Goal: Register for event/course

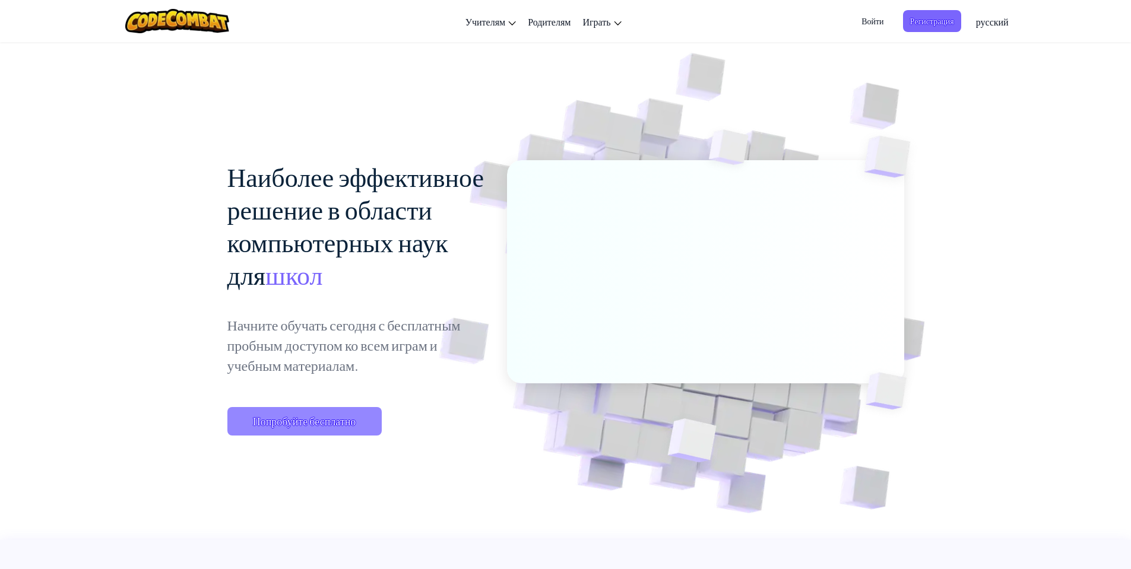
click at [320, 430] on span "Попробуйте бесплатно" at bounding box center [304, 421] width 154 height 29
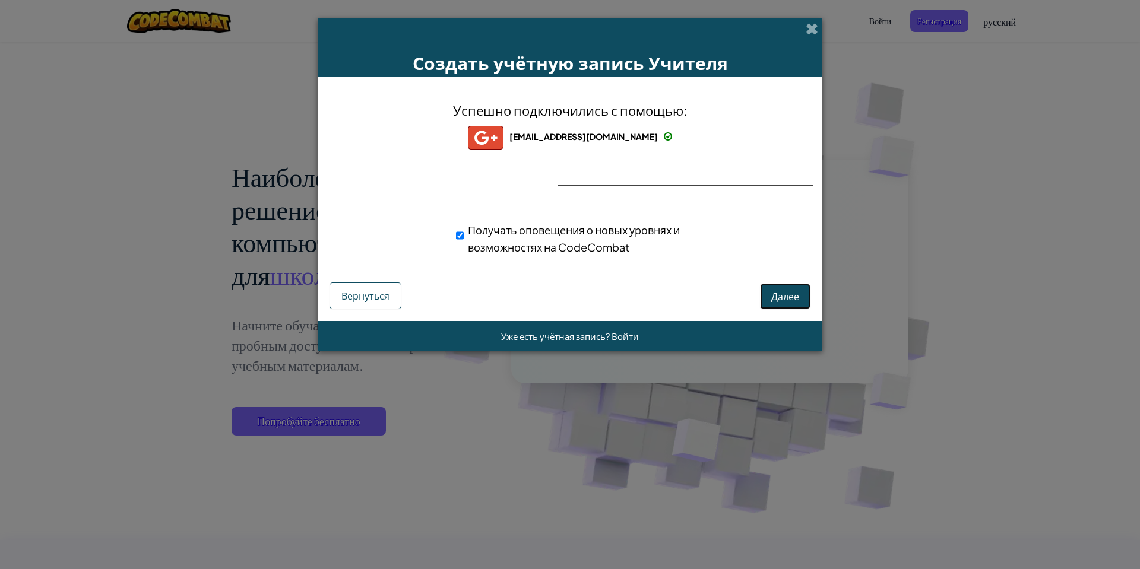
click at [761, 286] on button "Далее" at bounding box center [785, 297] width 50 height 26
select select "United States"
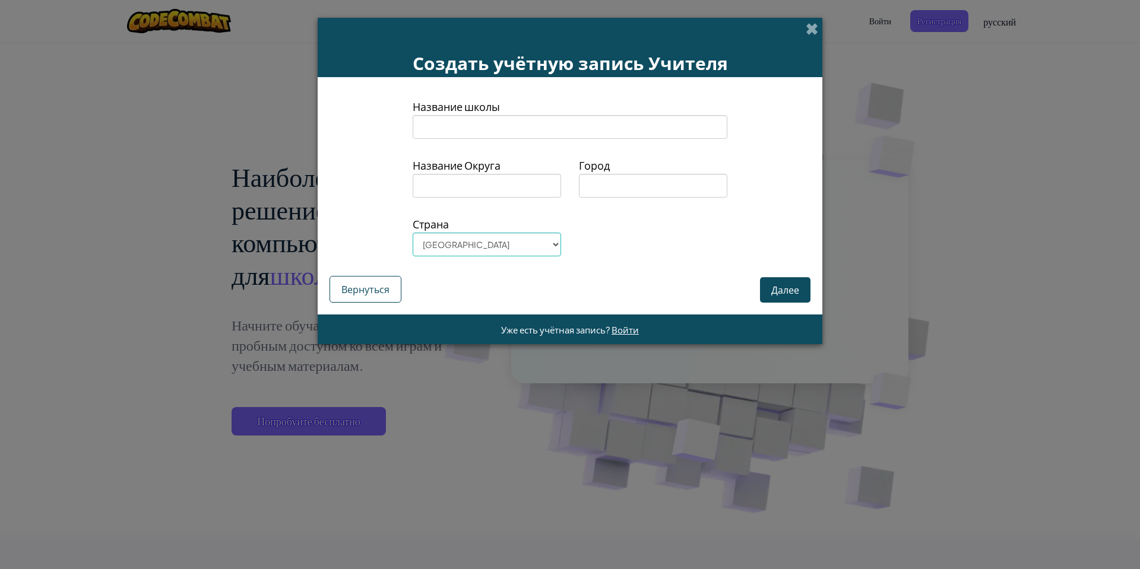
click at [517, 136] on input at bounding box center [570, 127] width 315 height 24
click at [536, 248] on select "Afghanistan Åland Islands Albania Algeria American Samoa Andorra Angola Anguill…" at bounding box center [487, 245] width 148 height 24
click at [770, 303] on div "Название школы Название Округа Город Страна Afghanistan Åland Islands Albania A…" at bounding box center [570, 196] width 505 height 238
click at [773, 296] on button "Далее" at bounding box center [785, 290] width 50 height 26
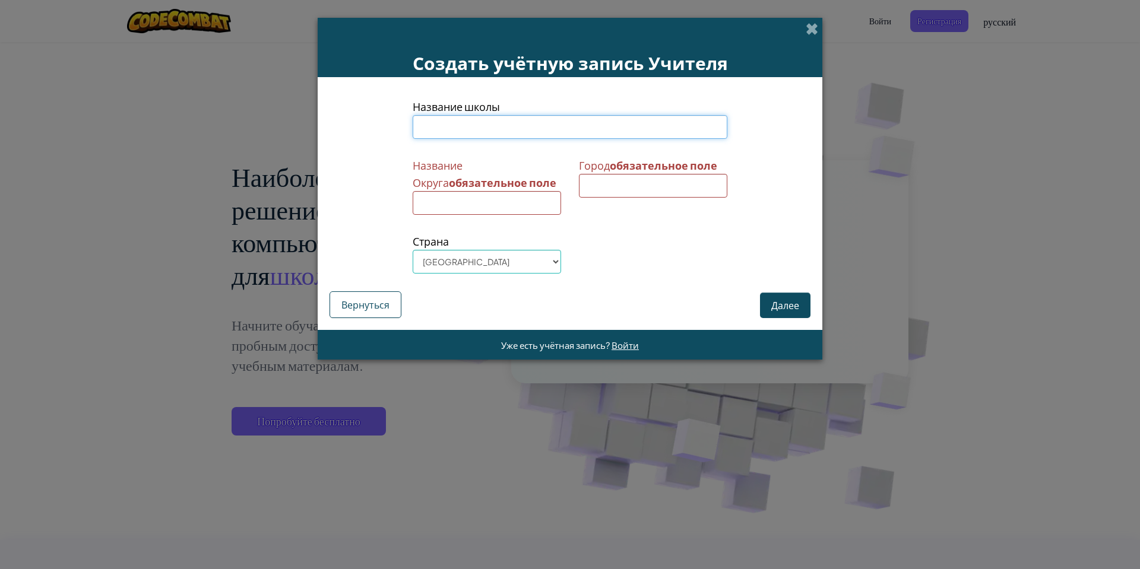
click at [487, 121] on input at bounding box center [570, 127] width 315 height 24
click at [488, 199] on input at bounding box center [487, 203] width 148 height 24
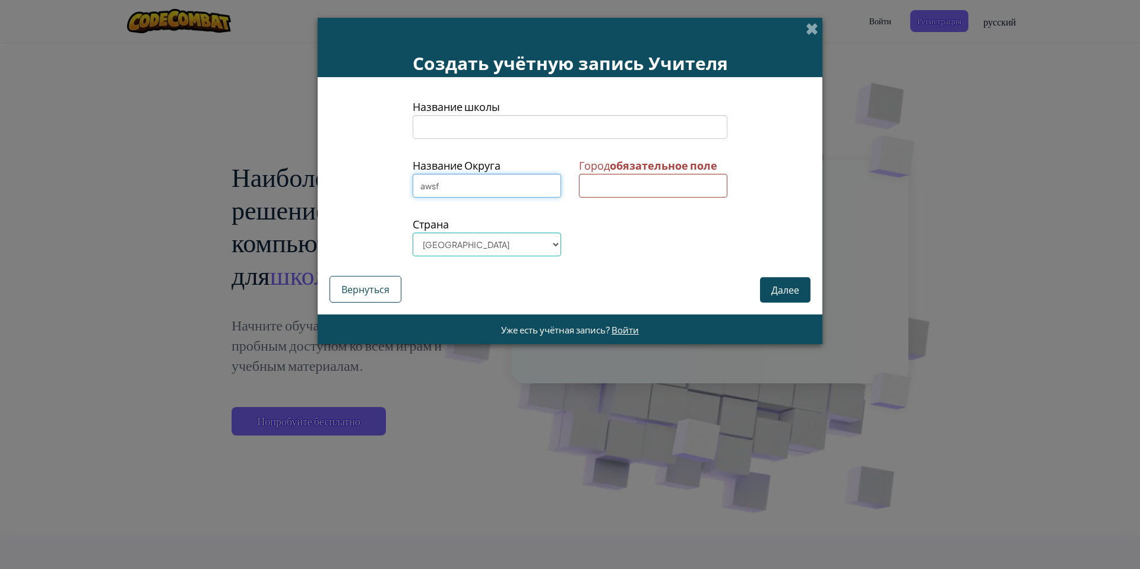
type input "awsf"
click at [642, 189] on input at bounding box center [653, 186] width 148 height 24
type input "af"
drag, startPoint x: 755, startPoint y: 261, endPoint x: 774, endPoint y: 290, distance: 34.3
click at [770, 283] on div "Название школы Название Округа awsf Город af Страна Afghanistan Åland Islands A…" at bounding box center [570, 196] width 505 height 238
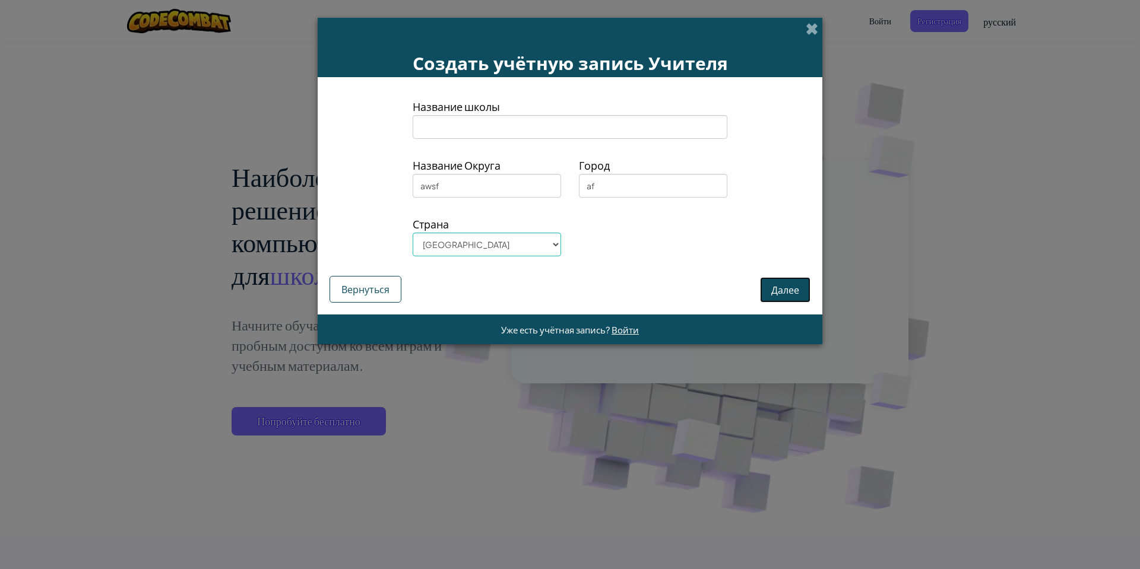
click at [774, 290] on button "Далее" at bounding box center [785, 290] width 50 height 26
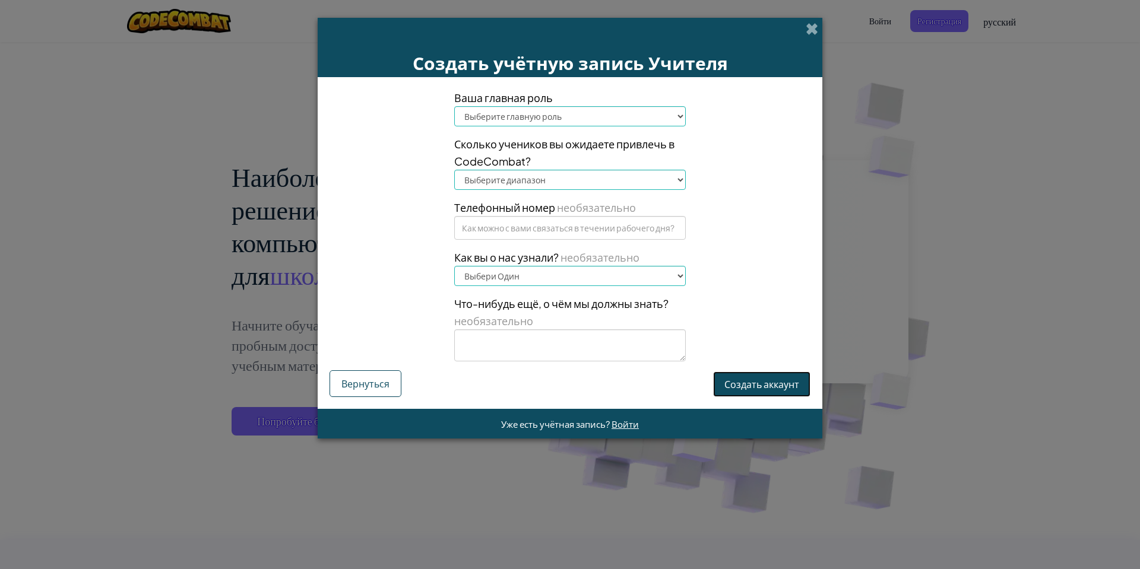
click at [763, 395] on button "Создать аккаунт" at bounding box center [761, 385] width 97 height 26
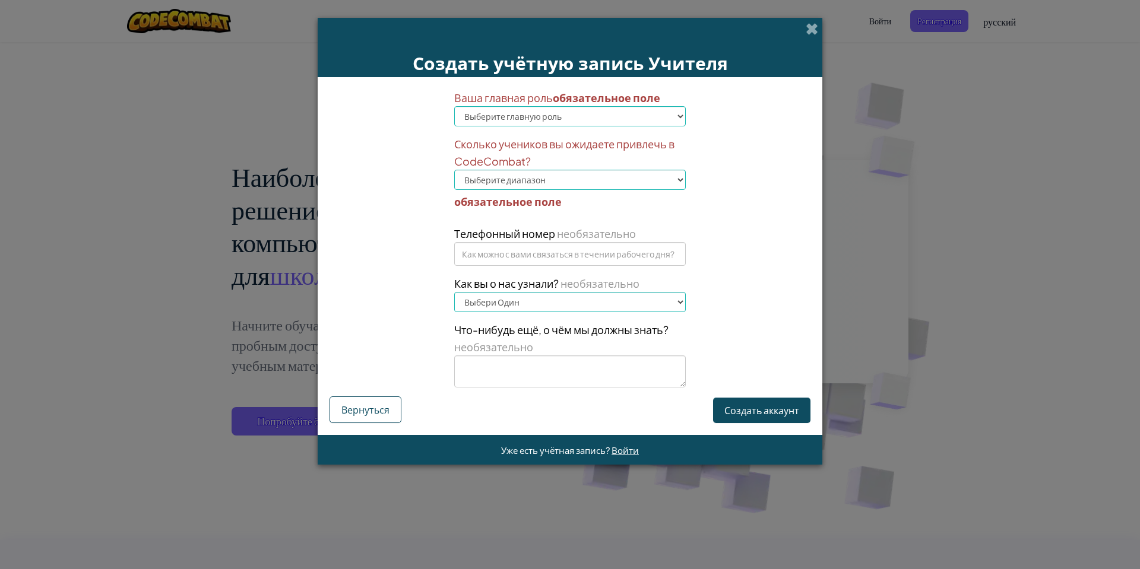
drag, startPoint x: 596, startPoint y: 103, endPoint x: 596, endPoint y: 120, distance: 17.2
click at [596, 111] on div "Ваша главная роль обязательное поле Выберите главную роль Глава Родитель Технол…" at bounding box center [570, 107] width 232 height 37
click at [596, 122] on select "Выберите главную роль Глава Родитель Технологический координатор Учитель Специа…" at bounding box center [570, 116] width 232 height 20
click at [454, 106] on select "Выберите главную роль Глава Родитель Технологический координатор Учитель Специа…" at bounding box center [570, 116] width 232 height 20
click at [514, 174] on select "Выберите диапазон 1-10 11-50 51-100 101-200 201-500 501-1000 1000+" at bounding box center [570, 180] width 232 height 20
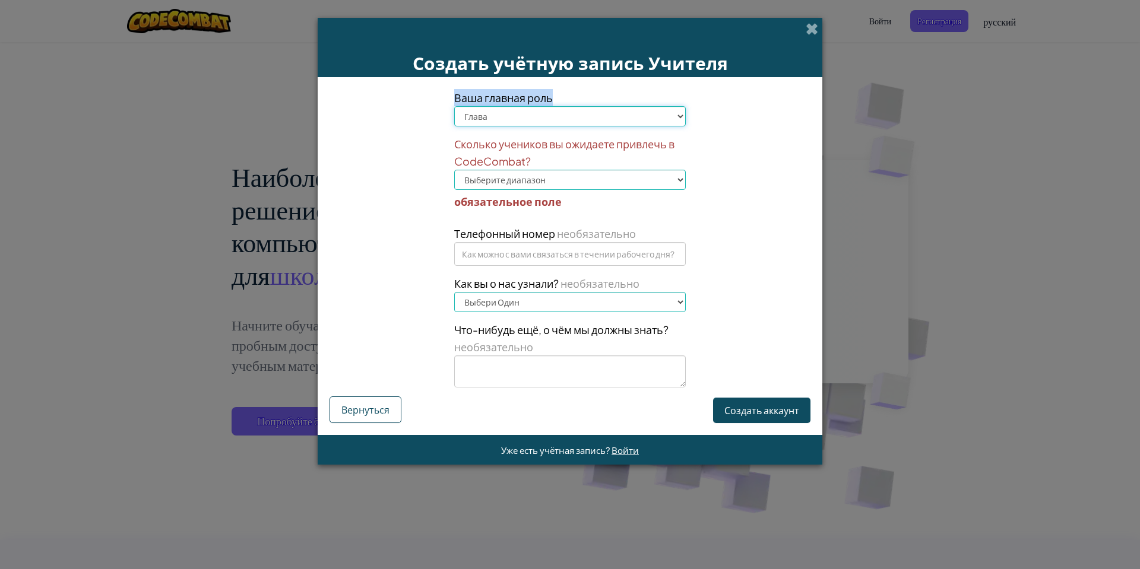
click at [514, 119] on select "Выберите главную роль Глава Родитель Технологический координатор Учитель Специа…" at bounding box center [570, 116] width 232 height 20
select select "Technology coordinator"
click at [454, 106] on select "Выберите главную роль Глава Родитель Технологический координатор Учитель Специа…" at bounding box center [570, 116] width 232 height 20
click at [526, 173] on select "Выберите диапазон 1-10 11-50 51-100 101-200 201-500 501-1000 1000+" at bounding box center [570, 180] width 232 height 20
select select "1-10"
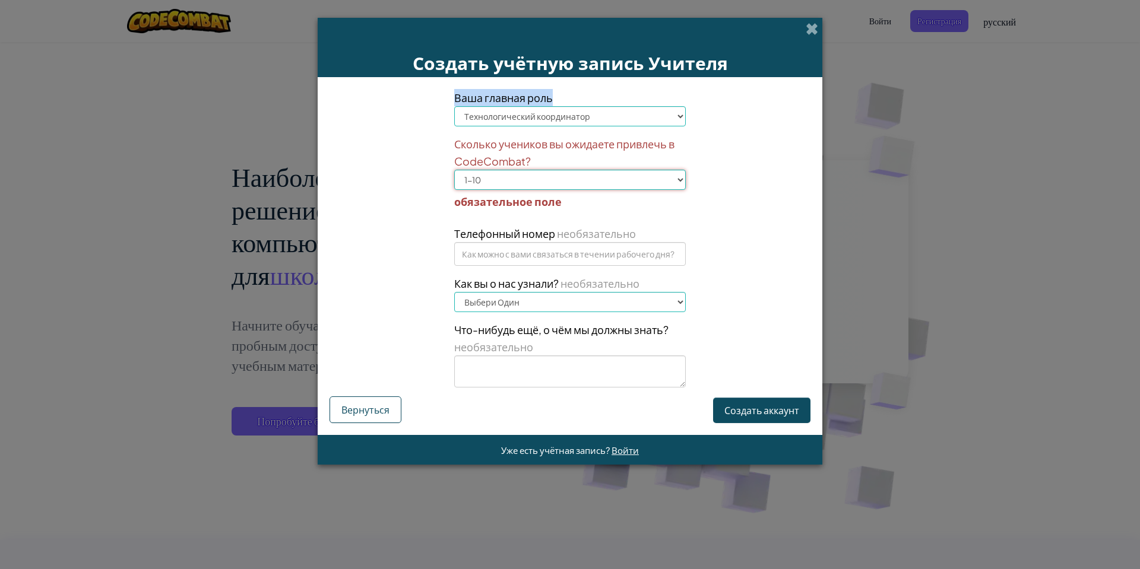
click at [454, 170] on select "Выберите диапазон 1-10 11-50 51-100 101-200 201-500 501-1000 1000+" at bounding box center [570, 180] width 232 height 20
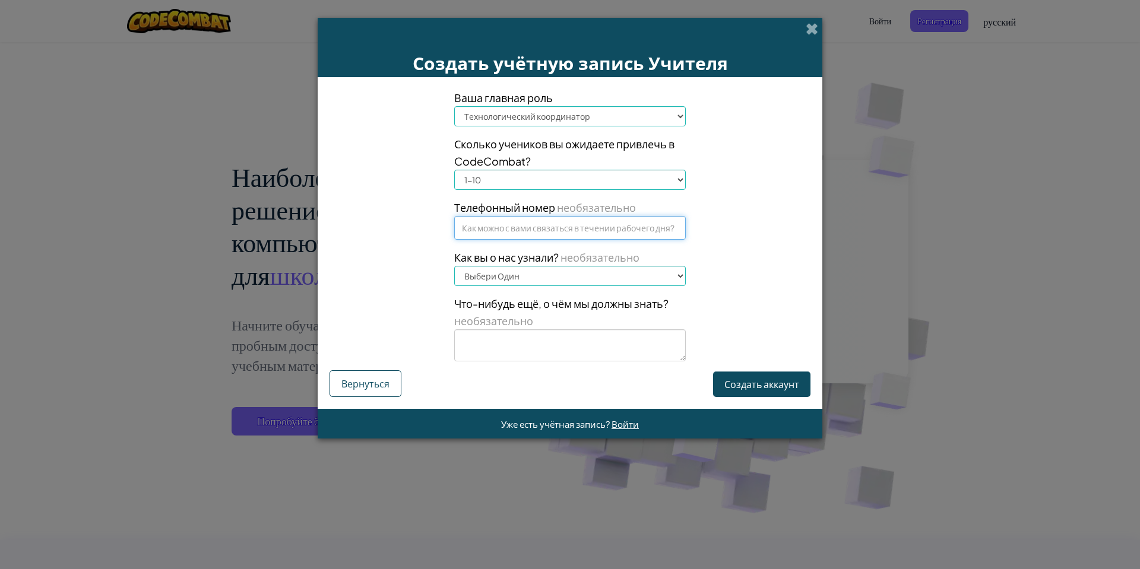
click at [520, 221] on input at bounding box center [570, 228] width 232 height 24
click at [732, 398] on div "Ваша главная роль Выберите главную роль Глава Родитель Технологический координа…" at bounding box center [570, 243] width 505 height 332
click at [735, 373] on button "Создать аккаунт" at bounding box center [761, 385] width 97 height 26
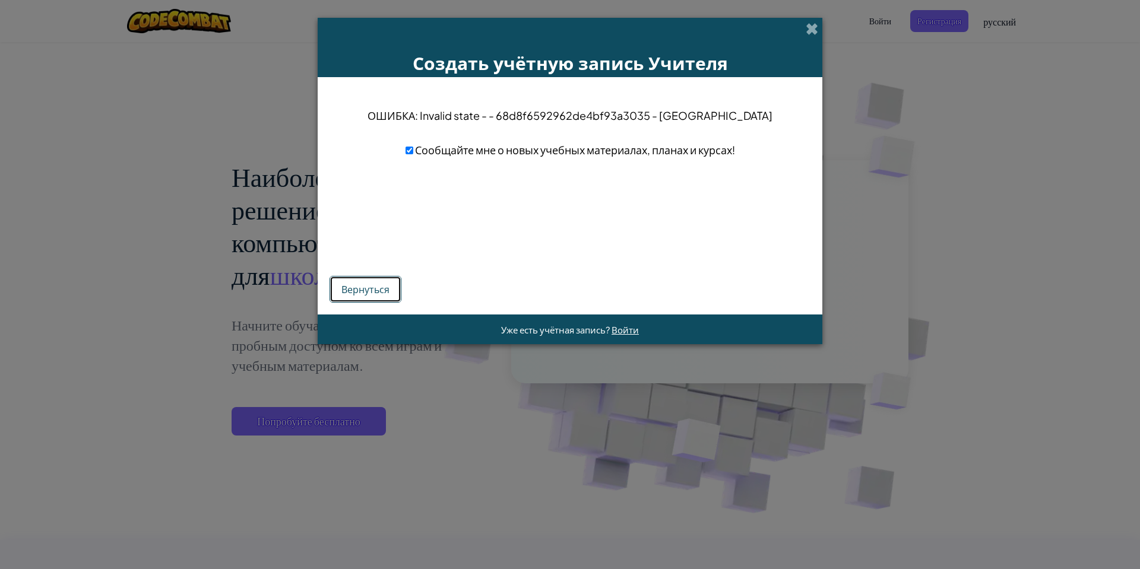
click at [379, 290] on button "Вернуться" at bounding box center [366, 289] width 72 height 27
select select "Technology coordinator"
select select "1-10"
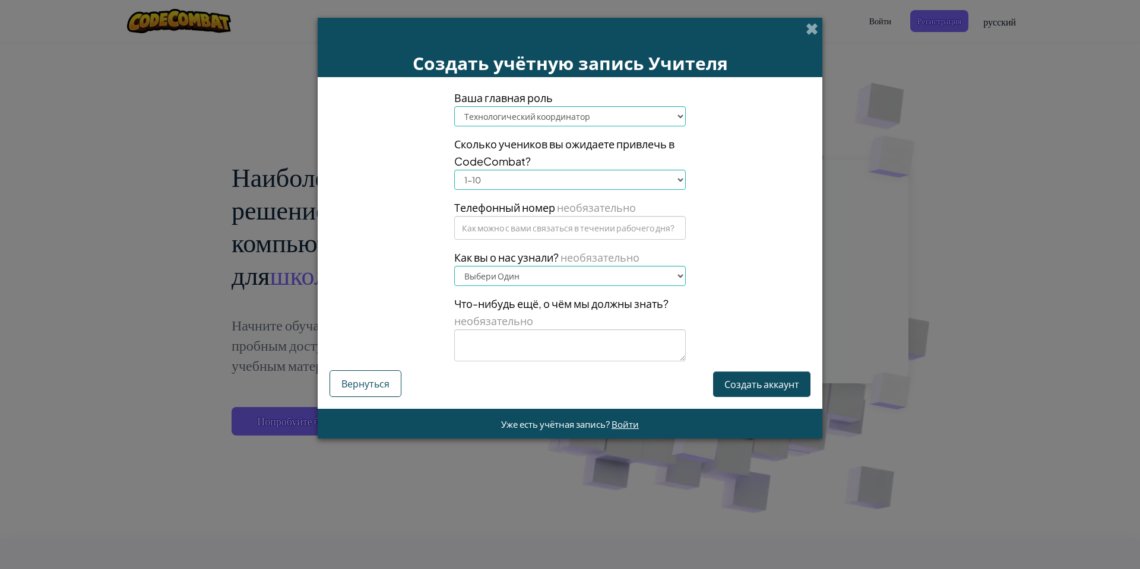
click at [799, 39] on div "Создать учётную запись Учителя" at bounding box center [570, 47] width 505 height 59
click at [821, 29] on div "Создать учётную запись Учителя" at bounding box center [570, 47] width 505 height 59
click at [829, 28] on div "Создать учётную запись Учителя Ваша главная роль Выберите главную роль Глава Ро…" at bounding box center [570, 284] width 1140 height 569
click at [811, 32] on span at bounding box center [812, 29] width 12 height 12
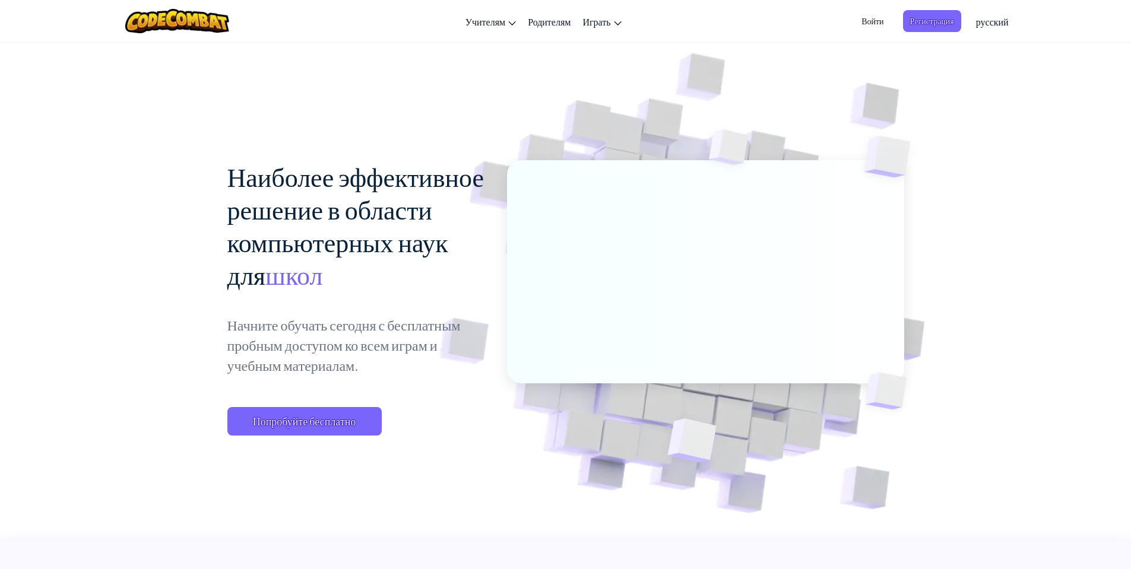
click at [880, 20] on span "Войти" at bounding box center [872, 21] width 36 height 22
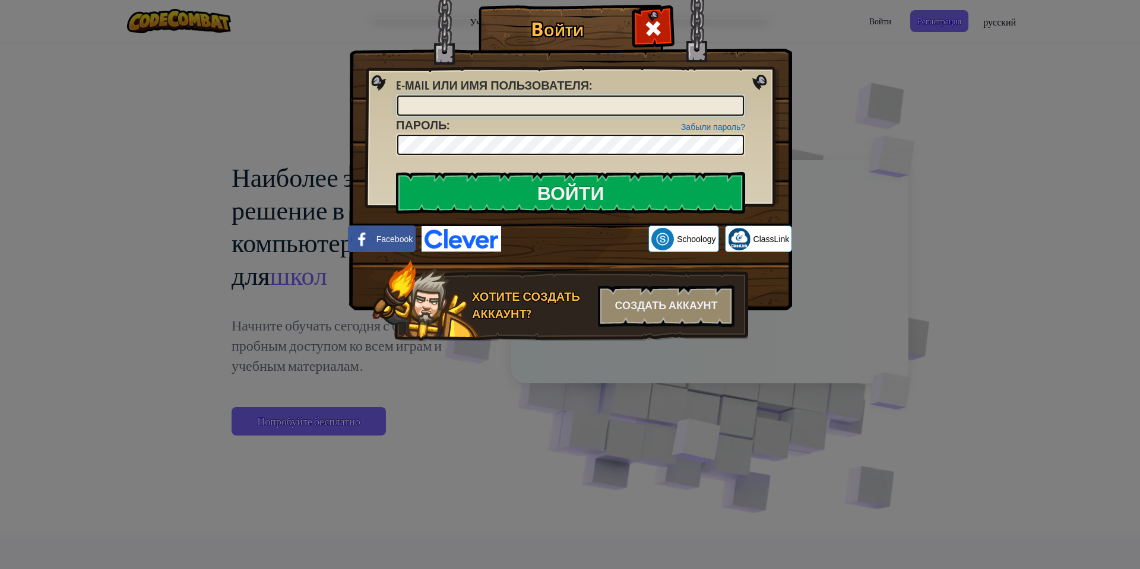
click at [403, 99] on input "E-mail или имя пользователя :" at bounding box center [570, 106] width 347 height 20
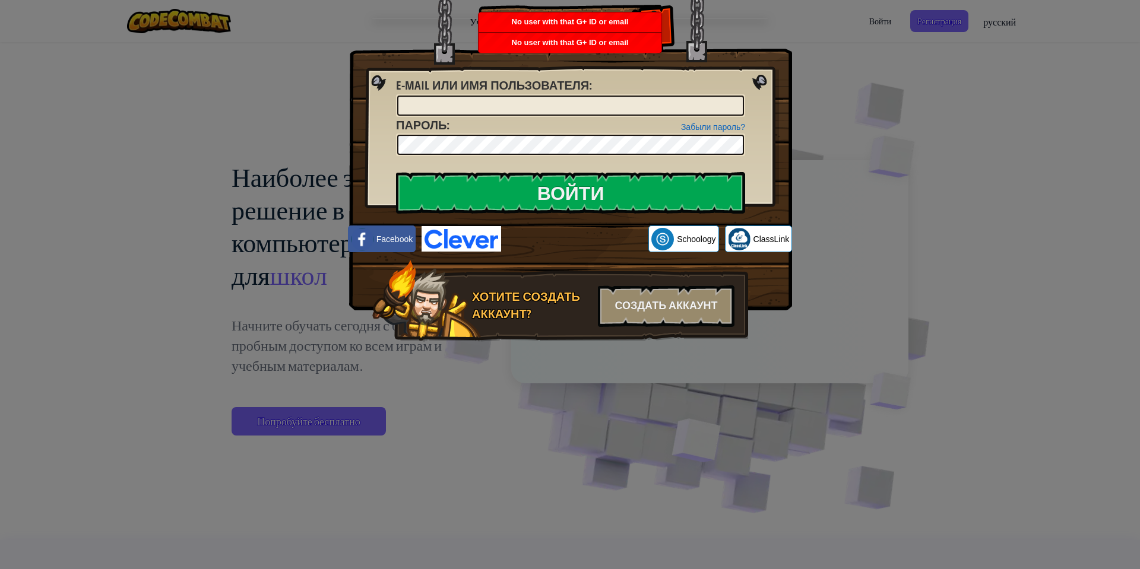
click at [892, 119] on div "Войти Неизвестная ошибка. E-mail или имя пользователя : Забыли пароль? Пароль :…" at bounding box center [570, 284] width 1140 height 569
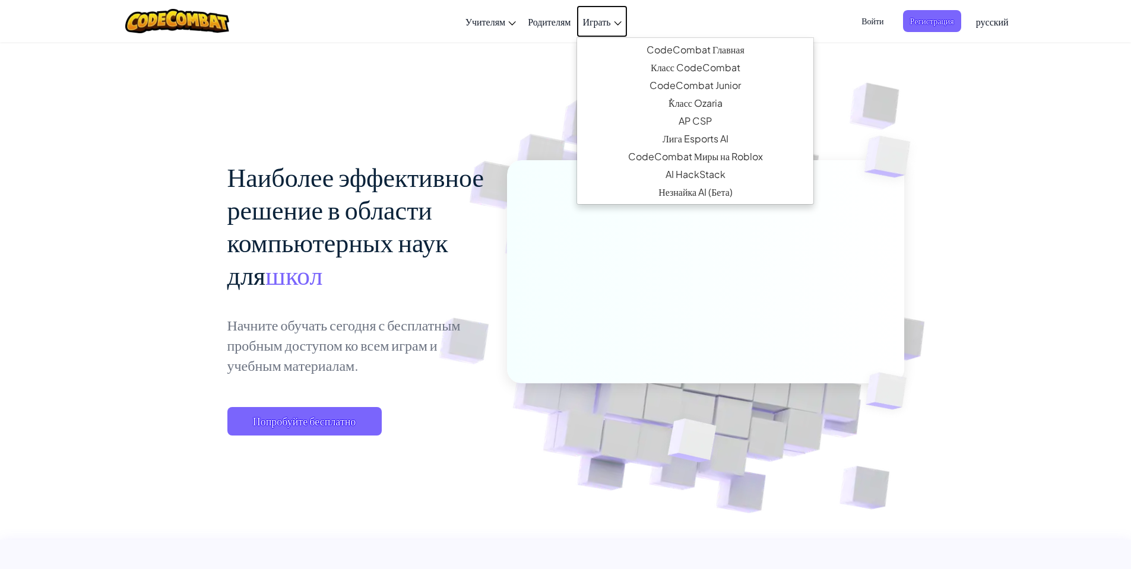
click at [584, 16] on span "Играть" at bounding box center [597, 21] width 28 height 12
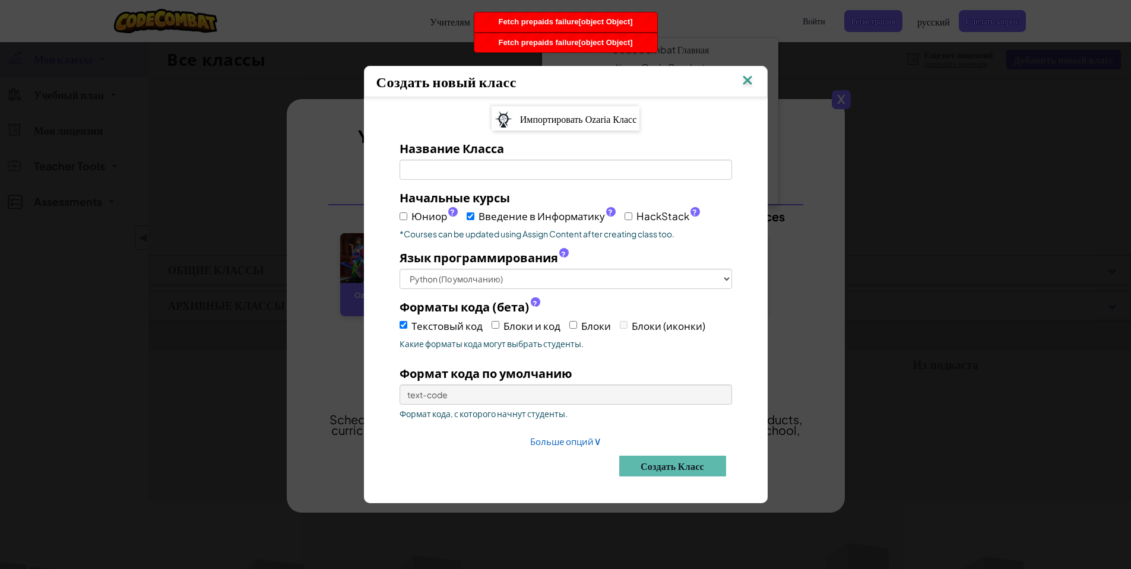
click at [752, 81] on img at bounding box center [747, 81] width 15 height 18
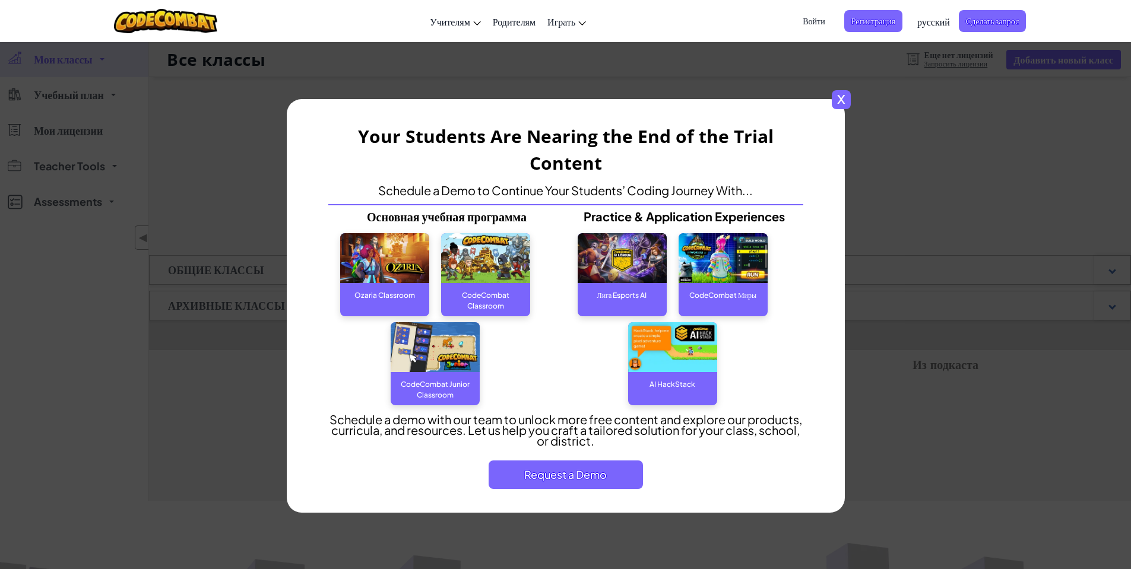
click at [168, 4] on div at bounding box center [166, 21] width 122 height 42
click at [168, 7] on div at bounding box center [166, 21] width 122 height 42
click at [169, 17] on img at bounding box center [166, 21] width 104 height 24
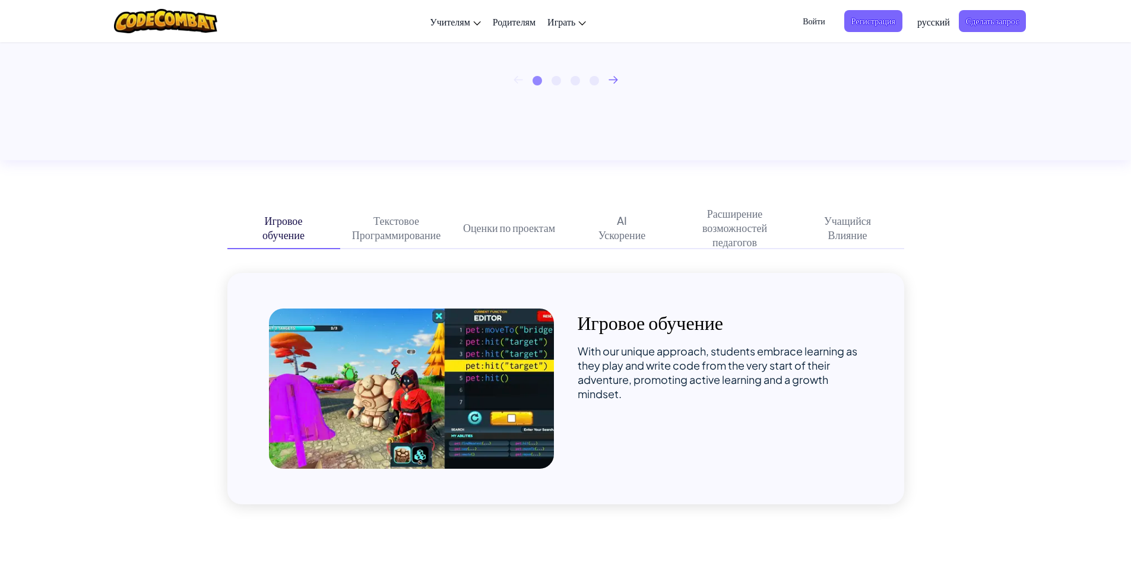
scroll to position [416, 0]
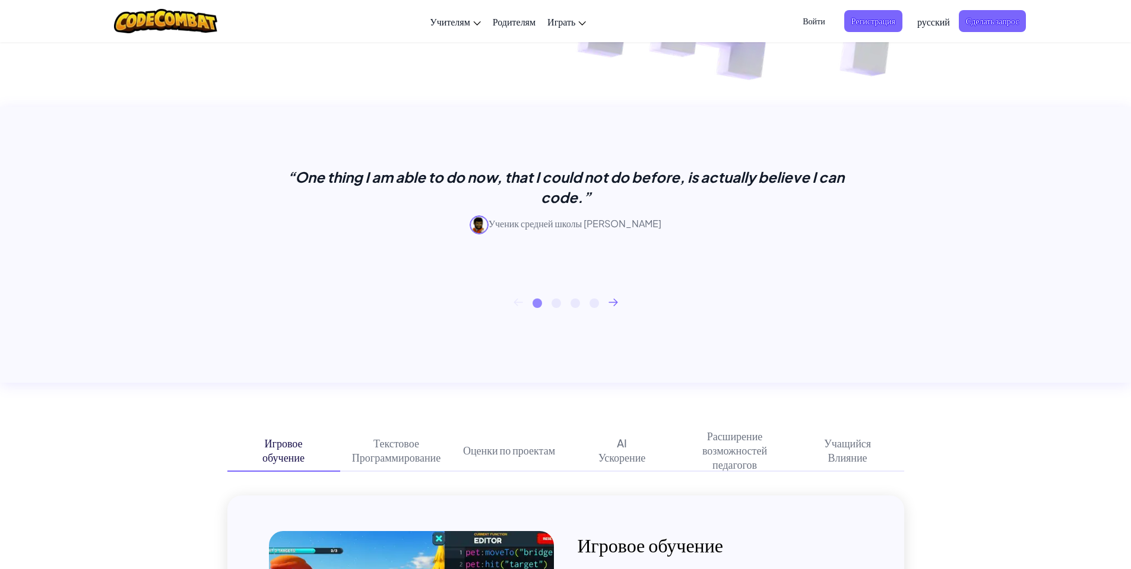
click at [612, 303] on icon at bounding box center [614, 303] width 10 height 8
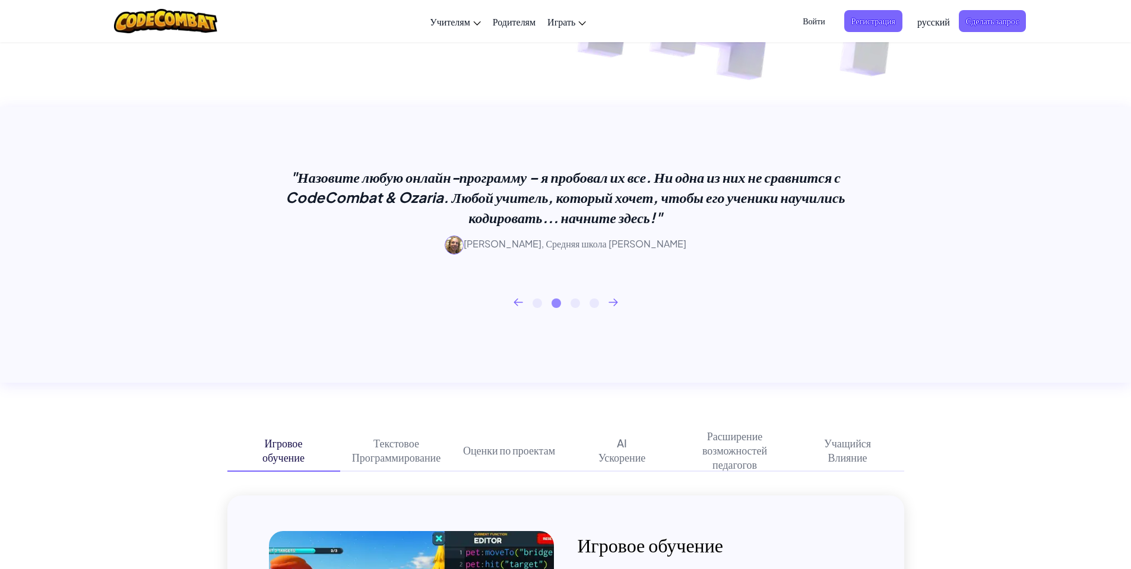
click at [612, 303] on icon at bounding box center [614, 303] width 10 height 8
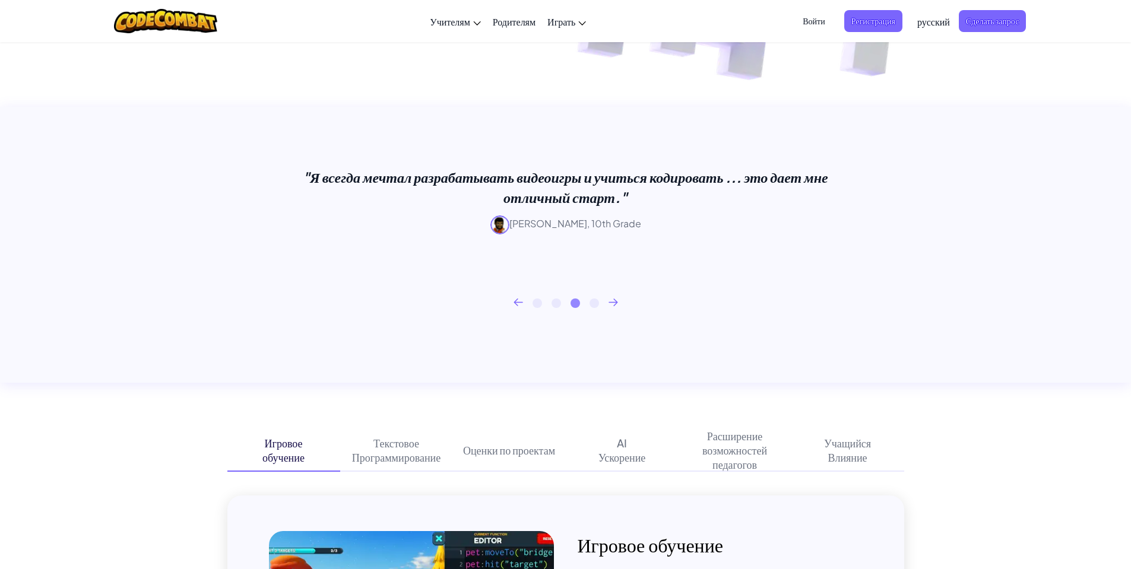
click at [612, 303] on icon at bounding box center [614, 303] width 10 height 8
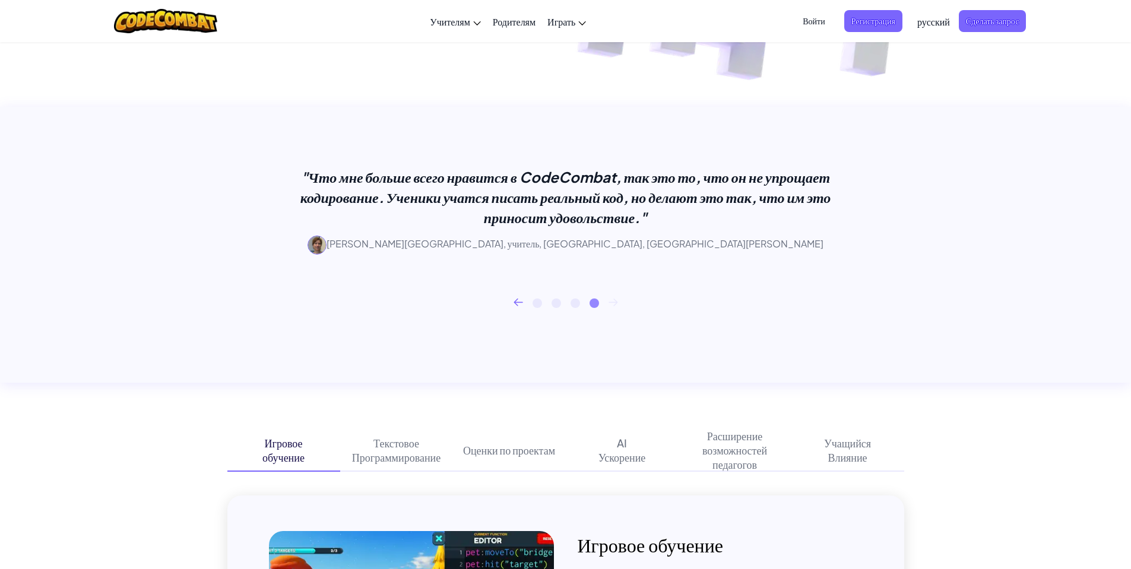
click at [612, 303] on icon at bounding box center [614, 303] width 10 height 8
click at [613, 300] on icon at bounding box center [614, 303] width 10 height 8
click at [610, 368] on div "“One thing I am able to do now, that I could not do before, is actually believe…" at bounding box center [565, 245] width 1131 height 276
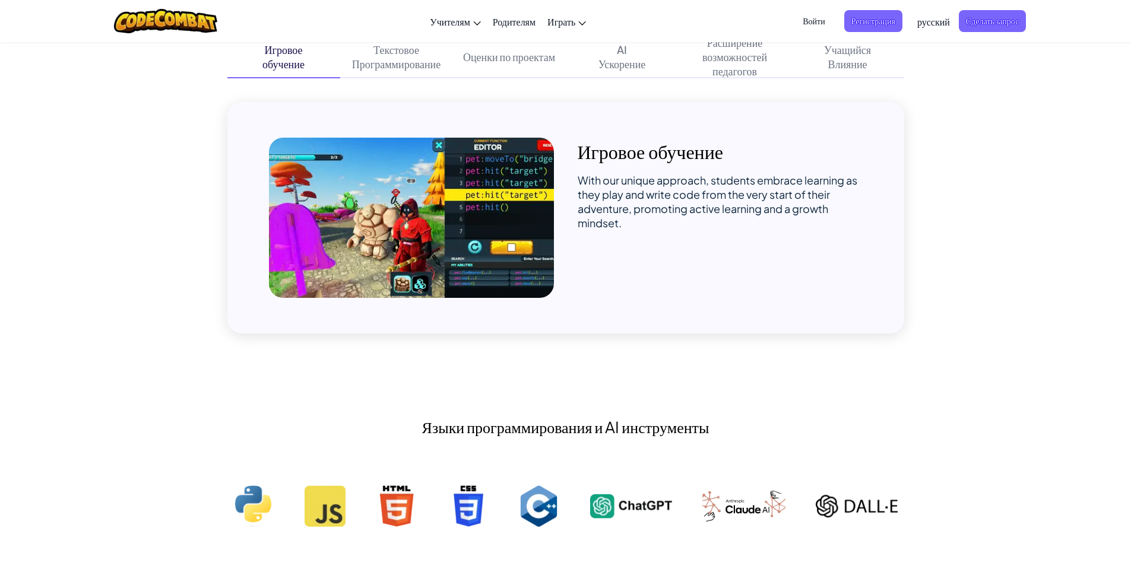
scroll to position [891, 0]
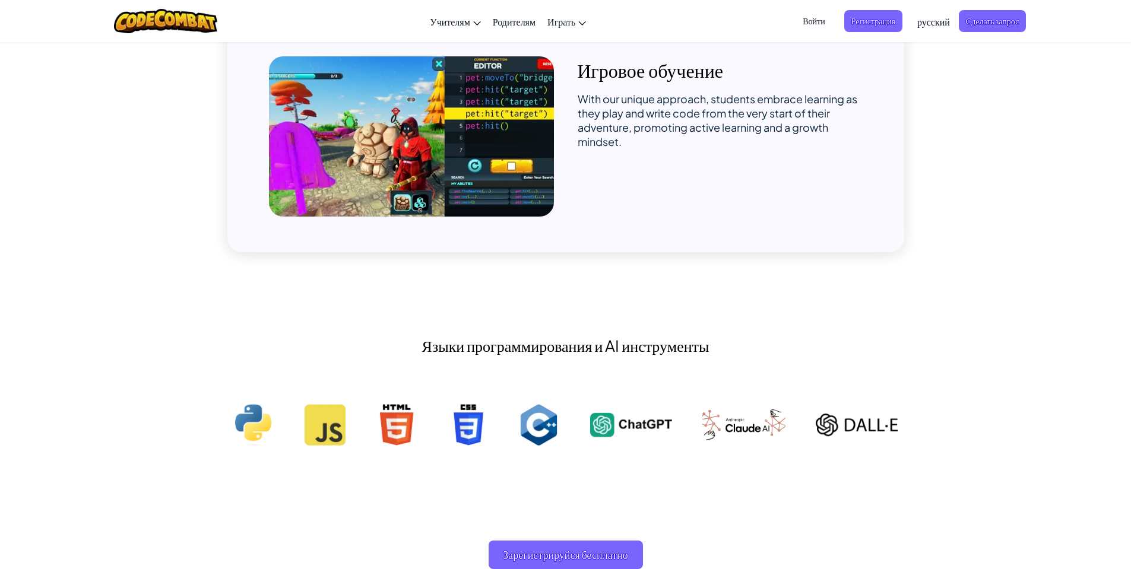
click at [401, 192] on img at bounding box center [411, 136] width 285 height 160
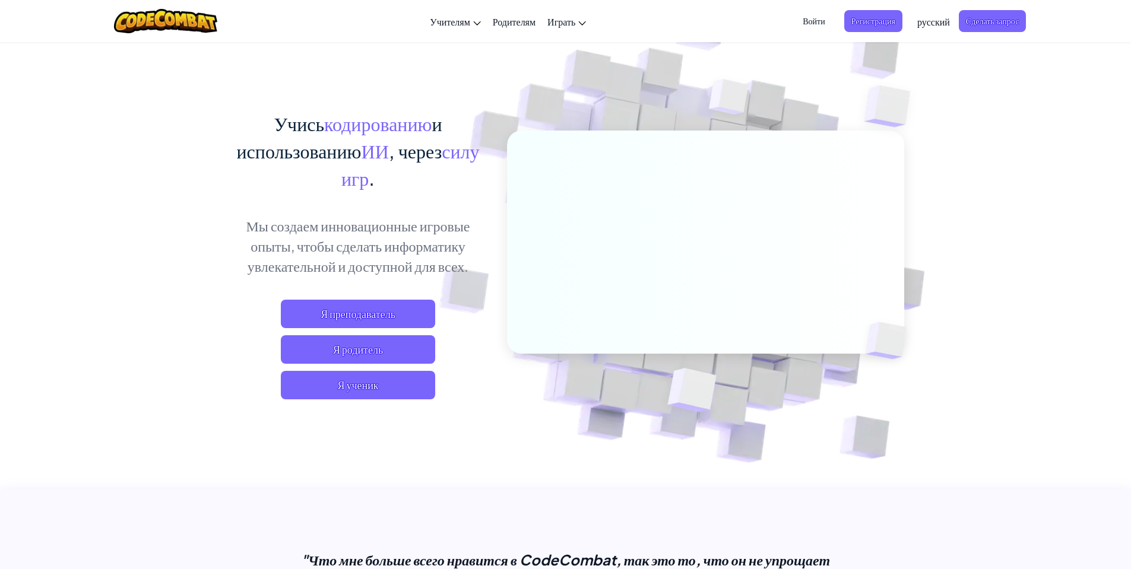
scroll to position [0, 0]
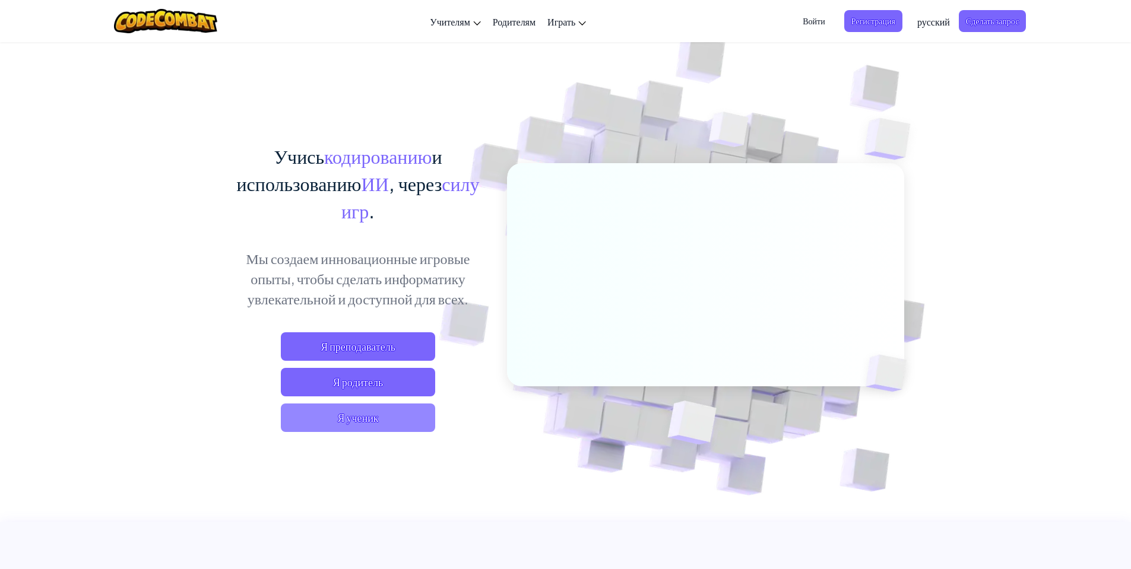
click at [368, 425] on span "Я ученик" at bounding box center [358, 418] width 154 height 29
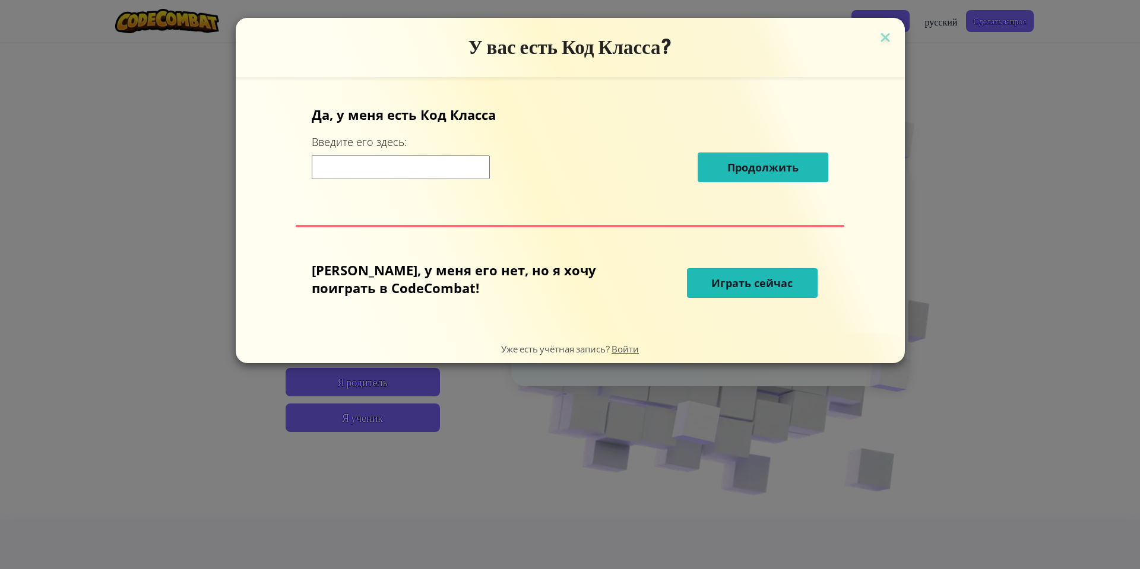
click at [438, 162] on input at bounding box center [401, 168] width 178 height 24
type input "0"
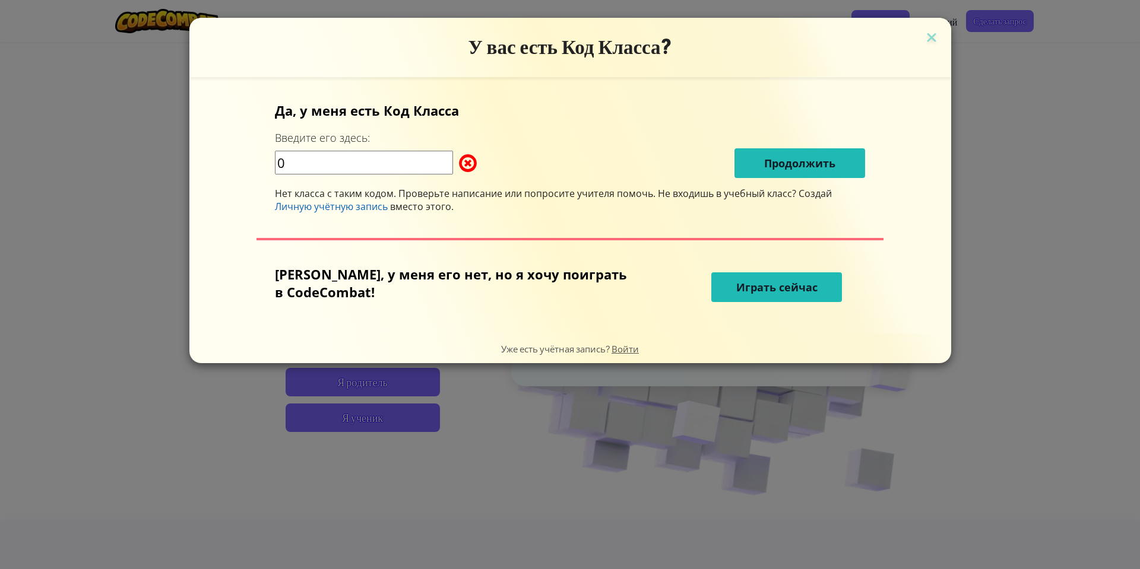
click at [770, 273] on button "Играть сейчас" at bounding box center [776, 288] width 131 height 30
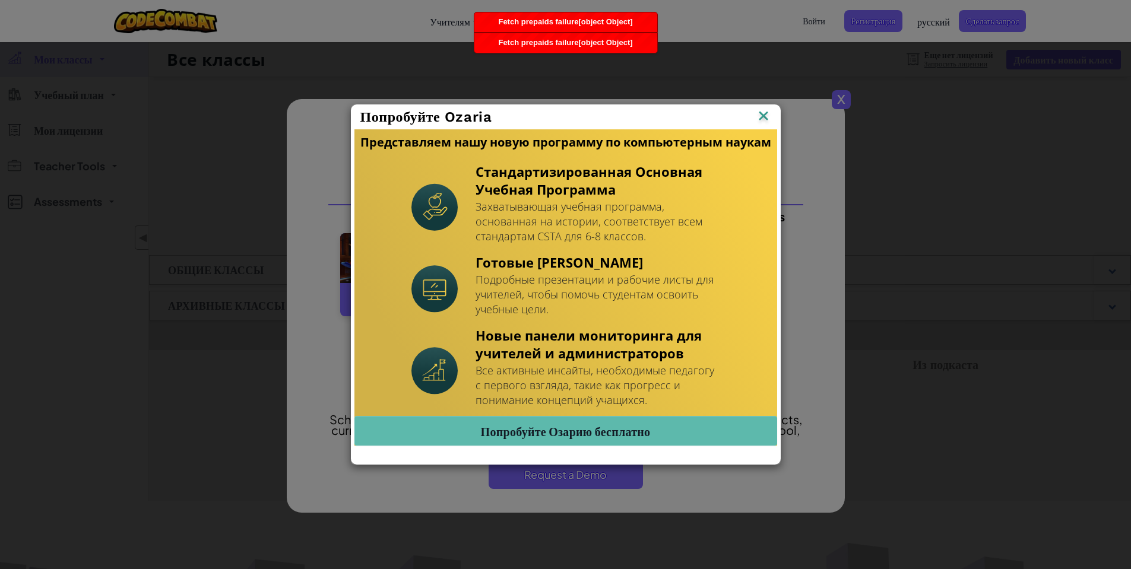
click at [772, 120] on div "Попробуйте Ozaria" at bounding box center [566, 117] width 429 height 24
click at [765, 118] on img at bounding box center [763, 117] width 15 height 18
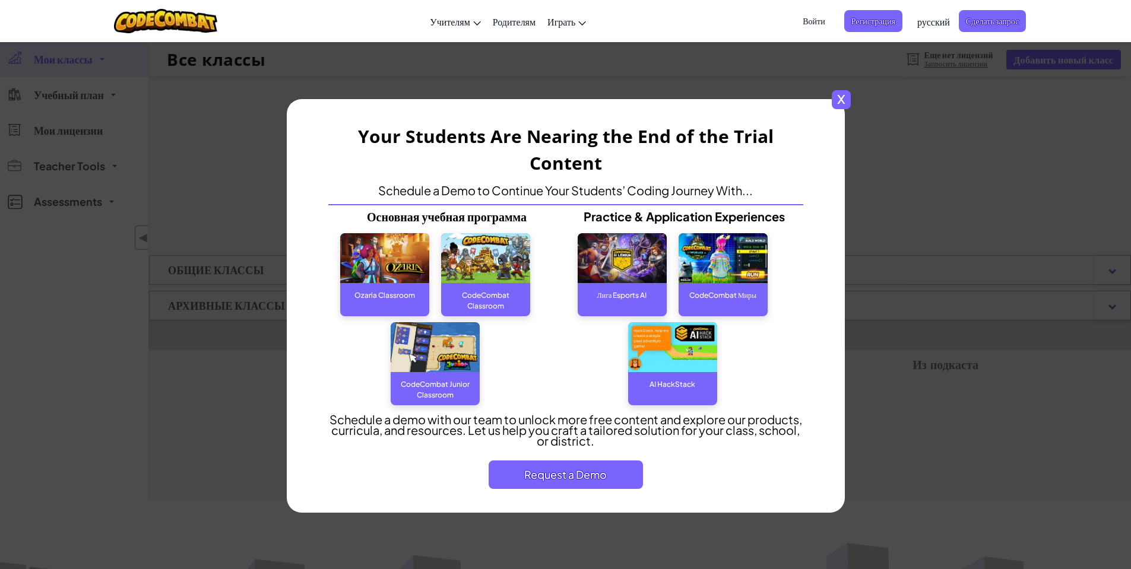
click at [848, 96] on span "x" at bounding box center [841, 99] width 19 height 19
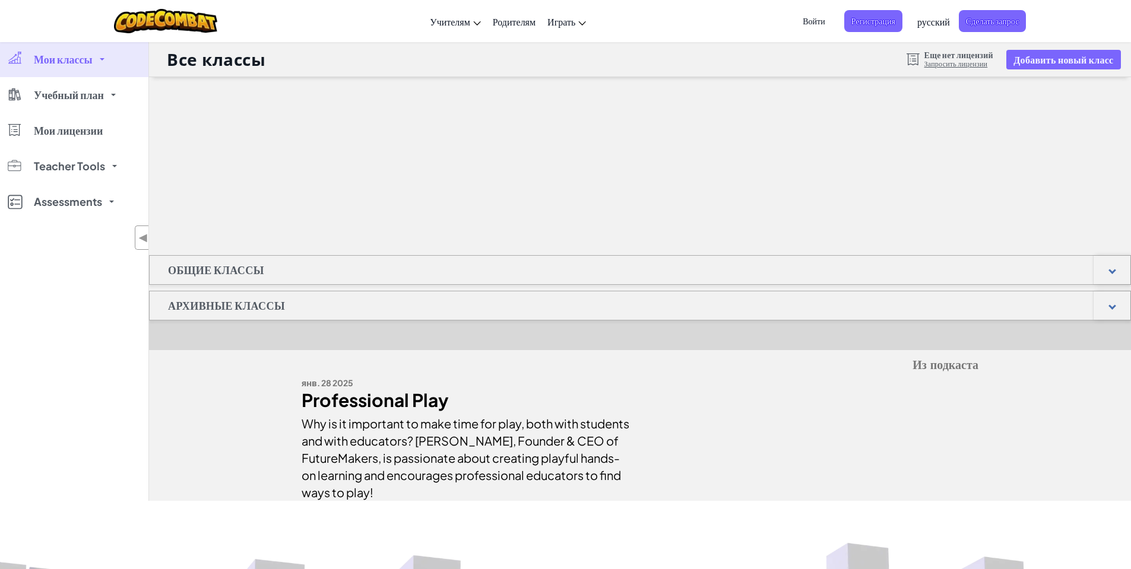
click at [225, 275] on h1 "Общие классы" at bounding box center [216, 270] width 133 height 30
click at [34, 90] on span "Учебный план" at bounding box center [69, 95] width 70 height 11
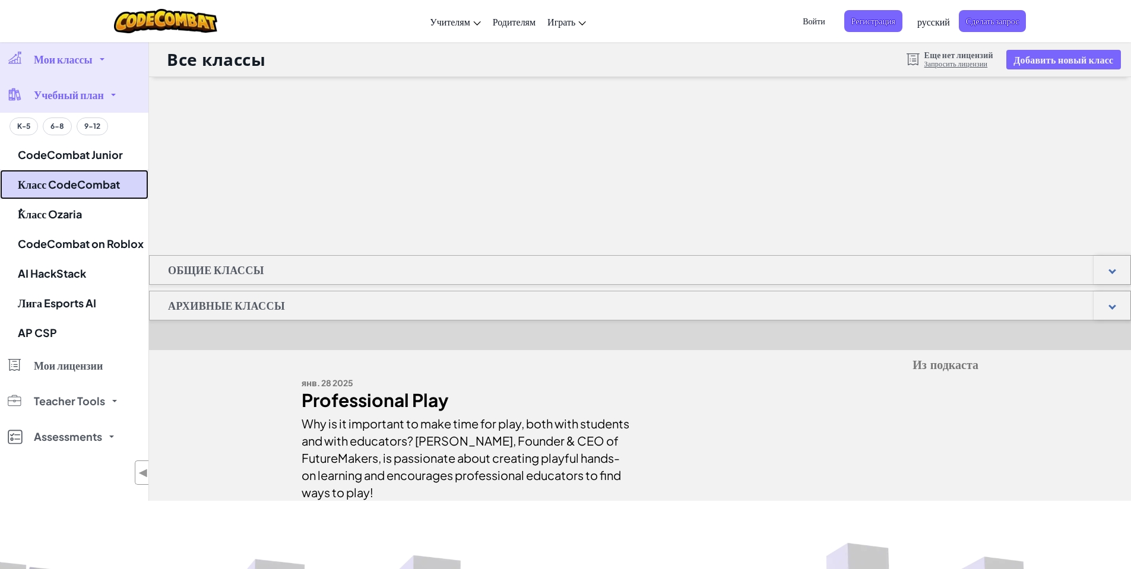
click at [38, 199] on link "Класс CodeCombat" at bounding box center [74, 185] width 148 height 30
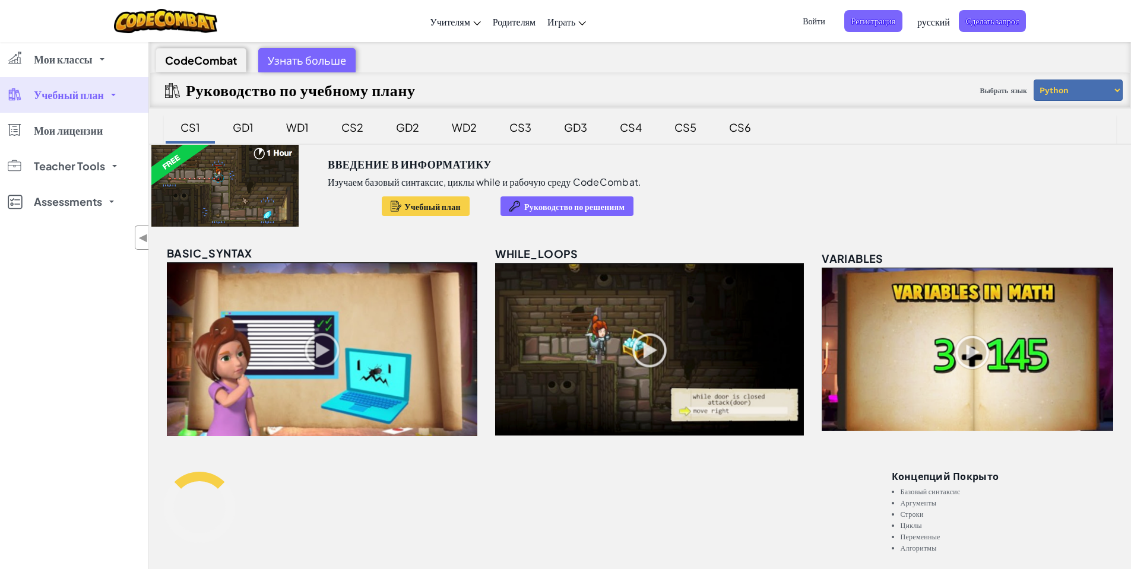
click at [30, 107] on link "Учебный план" at bounding box center [74, 95] width 148 height 36
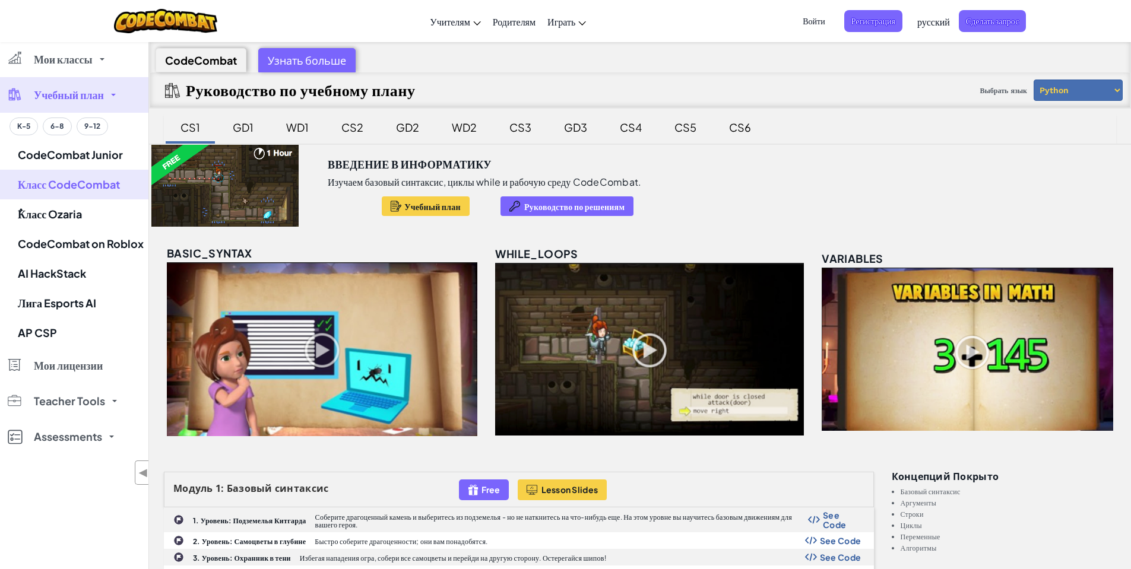
click at [321, 362] on img at bounding box center [322, 349] width 311 height 174
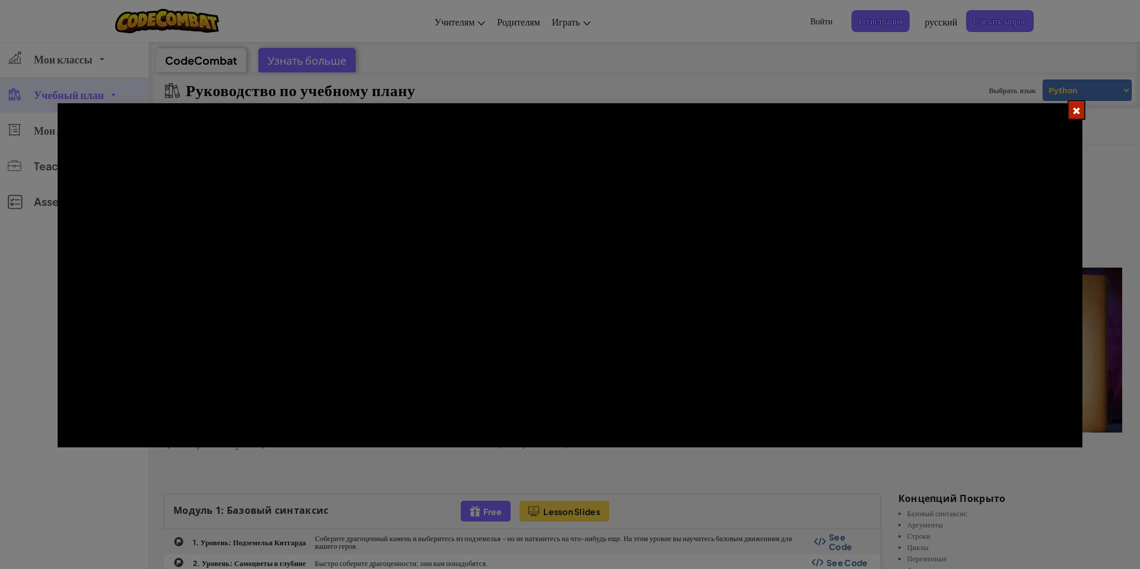
click at [1088, 107] on div at bounding box center [570, 284] width 1140 height 569
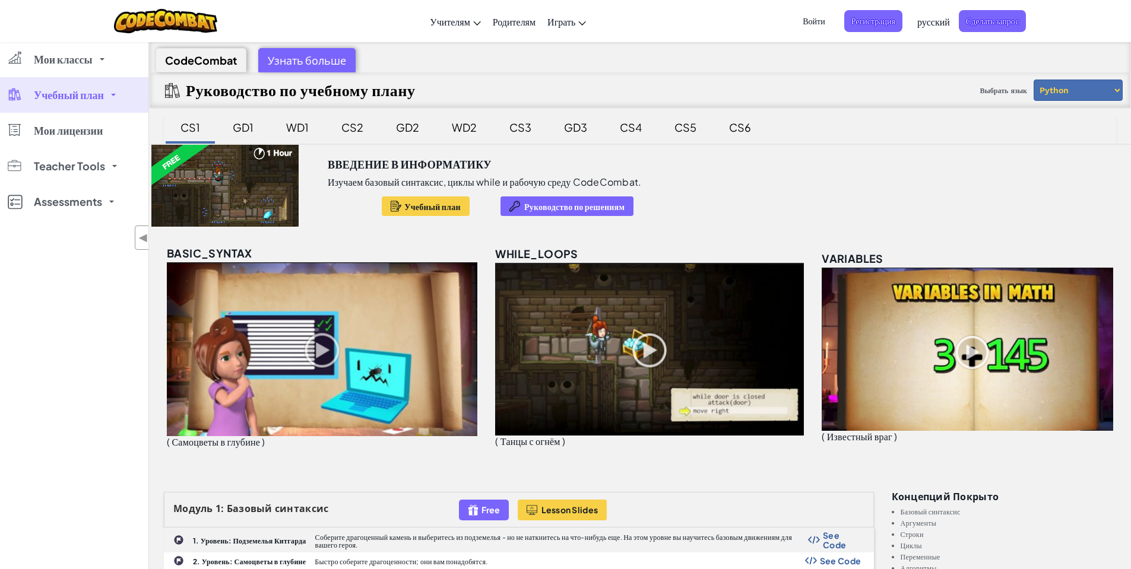
click at [1081, 107] on div "Выбрать язык Python JavaScript" at bounding box center [1049, 90] width 148 height 34
click at [54, 146] on link "Мои лицензии" at bounding box center [74, 131] width 148 height 36
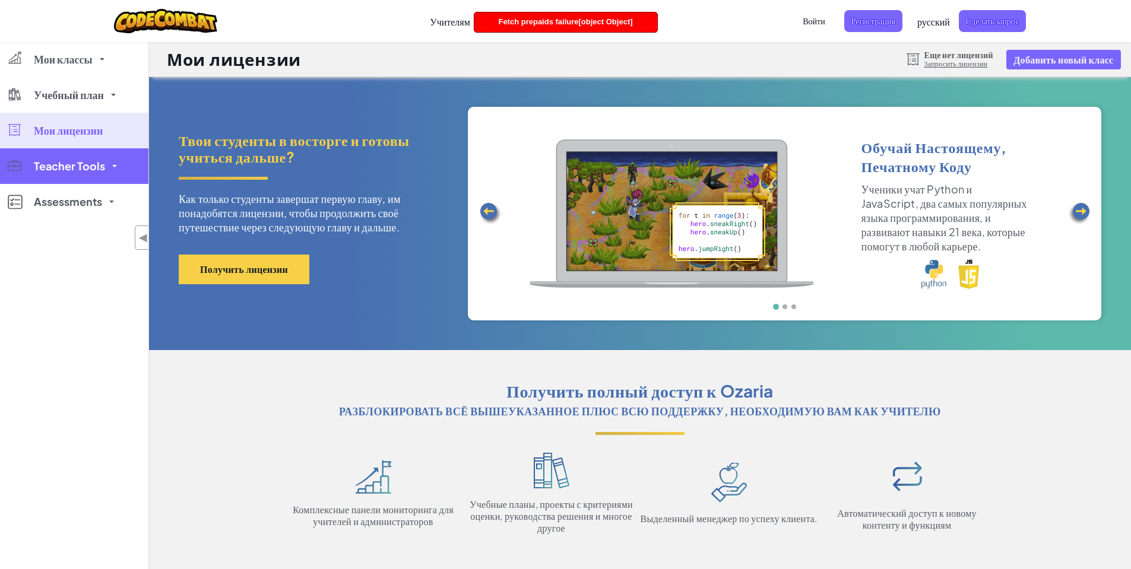
click at [30, 164] on link "Teacher Tools" at bounding box center [74, 166] width 148 height 36
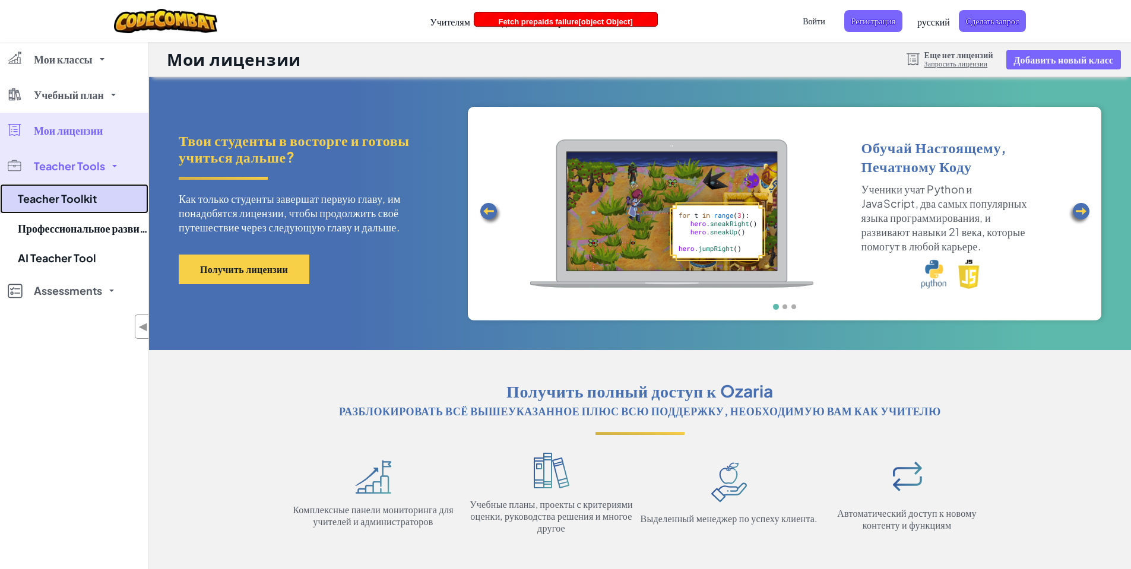
click at [59, 210] on link "Teacher Toolkit" at bounding box center [74, 199] width 148 height 30
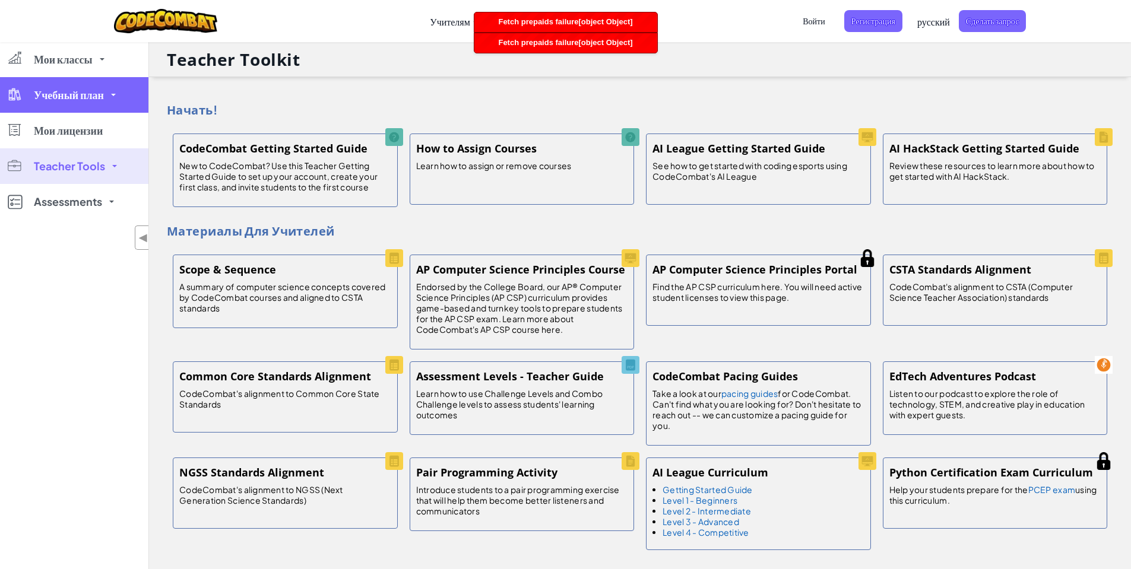
click at [56, 95] on span "Учебный план" at bounding box center [69, 95] width 70 height 11
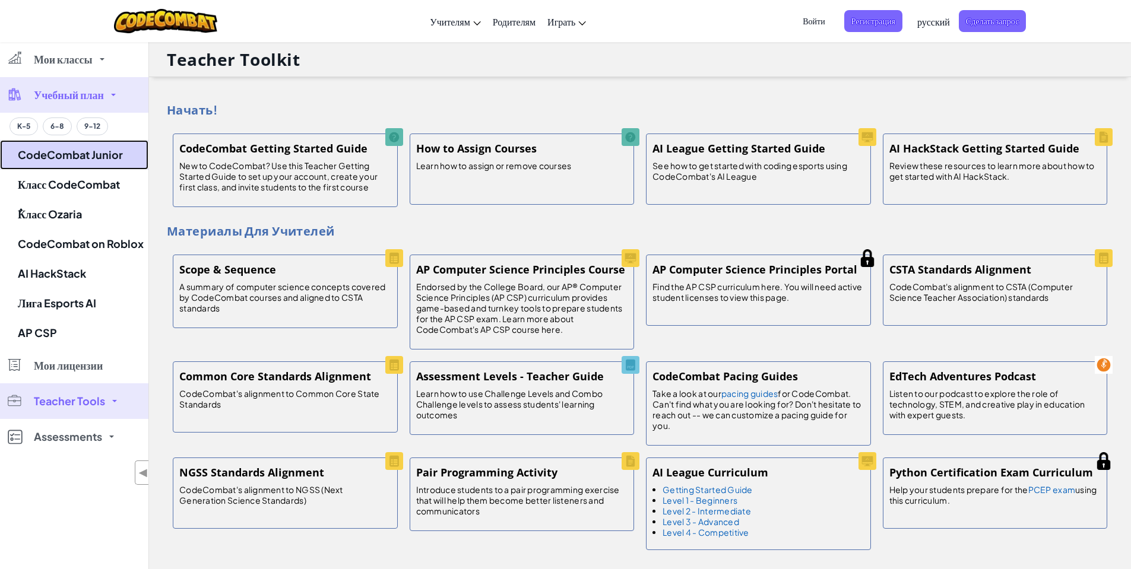
click at [79, 167] on link "CodeCombat Junior" at bounding box center [74, 155] width 148 height 30
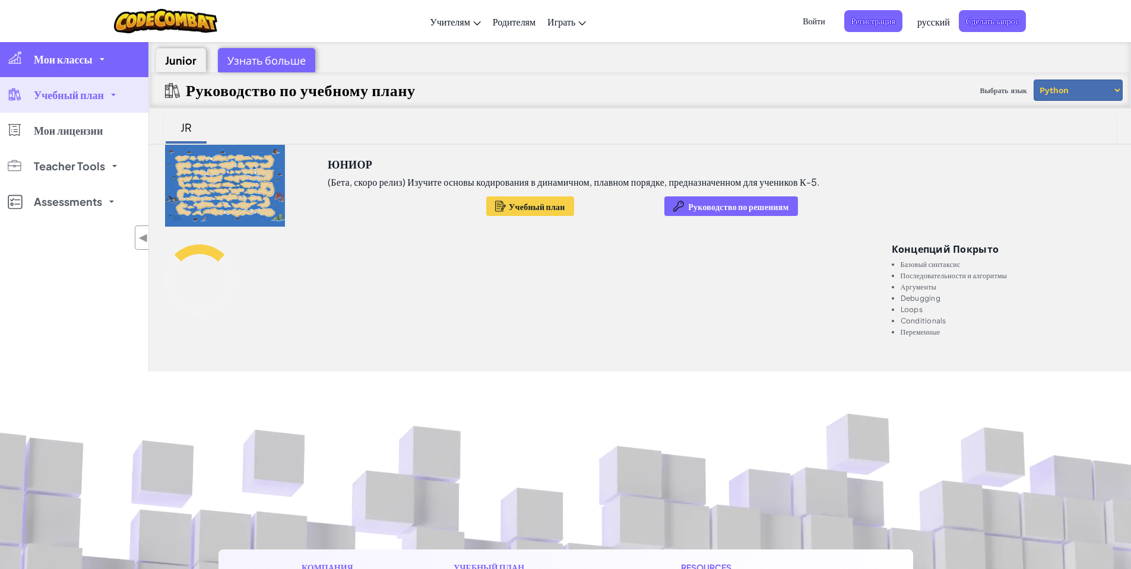
click at [38, 60] on span "Мои классы" at bounding box center [63, 59] width 59 height 11
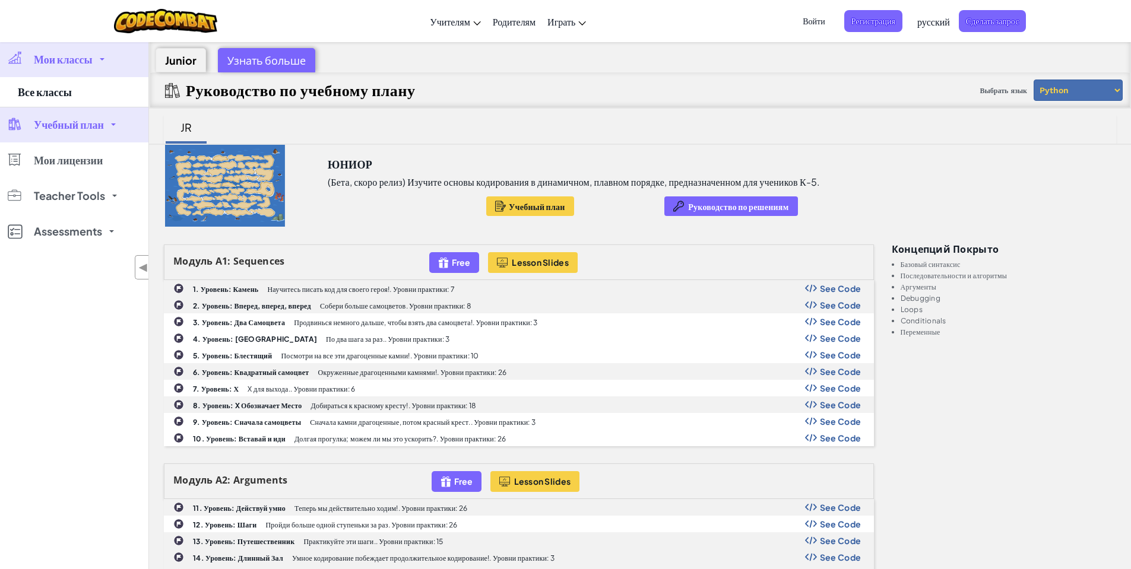
click at [44, 65] on span "Мои классы" at bounding box center [63, 59] width 59 height 11
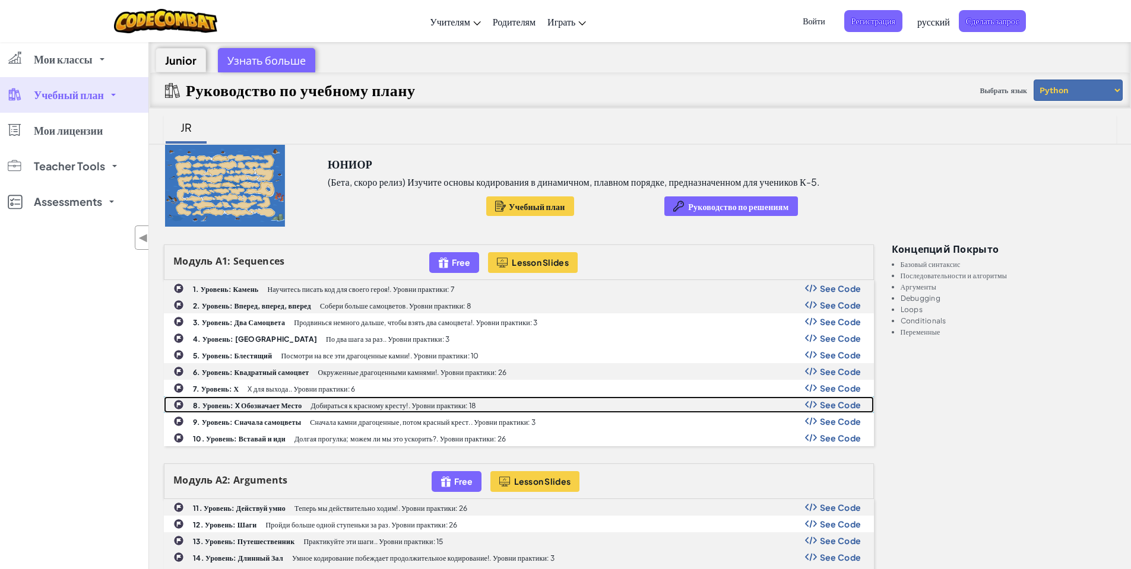
click at [246, 403] on b "8. Уровень: X Обозначает Место" at bounding box center [247, 405] width 109 height 9
